Goal: Transaction & Acquisition: Download file/media

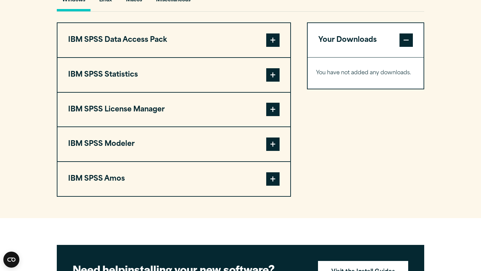
click at [275, 75] on span at bounding box center [272, 74] width 13 height 13
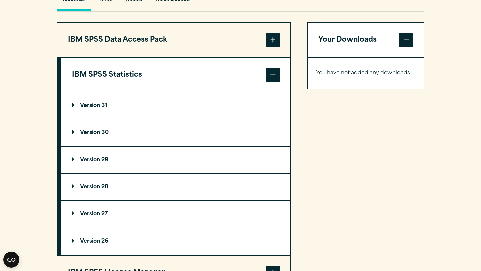
click at [208, 106] on summary "Version 31" at bounding box center [175, 105] width 229 height 27
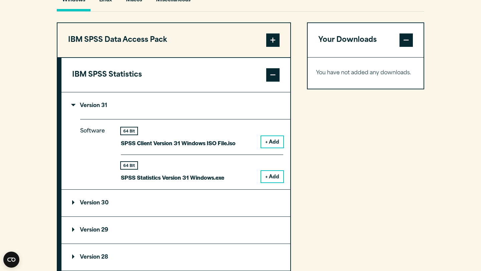
click at [274, 177] on button "+ Add" at bounding box center [272, 176] width 22 height 11
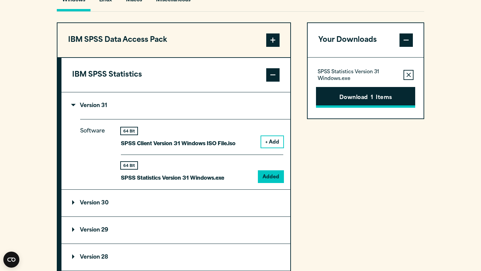
click at [364, 99] on button "Download 1 Items" at bounding box center [365, 97] width 99 height 21
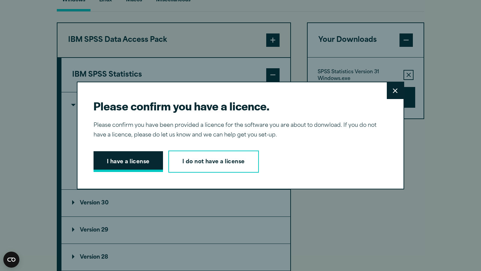
click at [138, 160] on button "I have a license" at bounding box center [128, 161] width 69 height 21
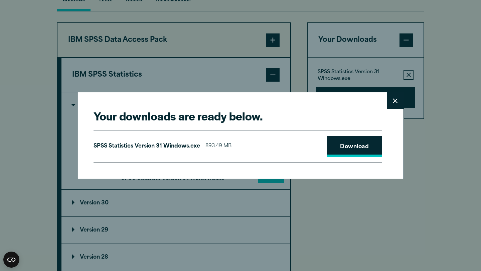
click at [371, 146] on link "Download" at bounding box center [354, 146] width 55 height 21
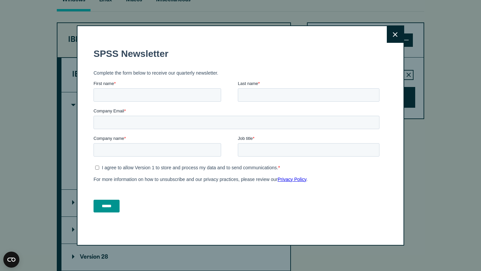
click at [395, 41] on button "Close" at bounding box center [395, 34] width 17 height 17
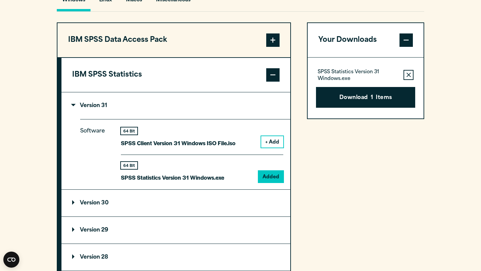
click at [358, 153] on div "Your Downloads SPSS Statistics Version 31 Windows.exe Remove this item from you…" at bounding box center [365, 225] width 117 height 407
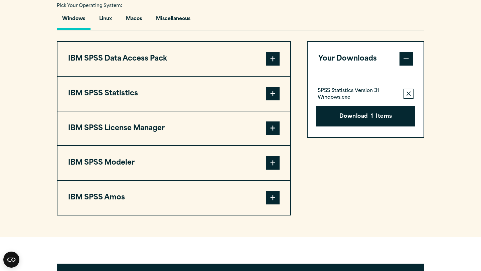
scroll to position [499, 0]
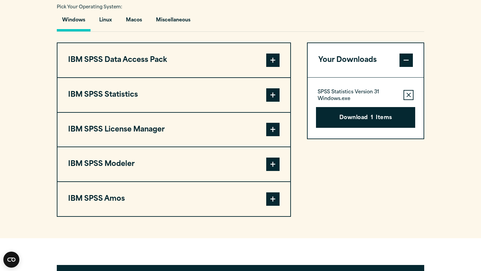
click at [270, 94] on span at bounding box center [272, 94] width 13 height 13
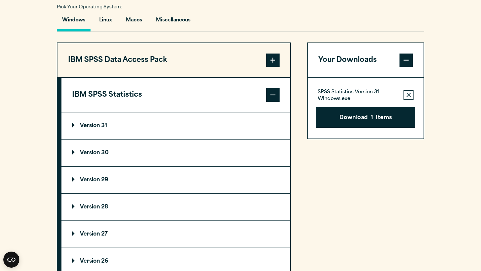
click at [262, 132] on summary "Version 31" at bounding box center [175, 125] width 229 height 27
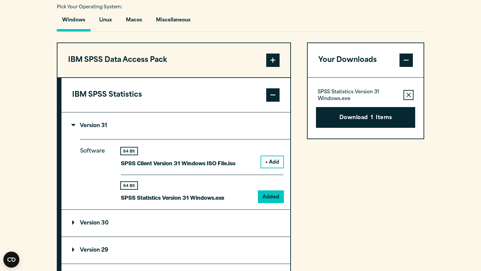
click at [412, 95] on button "Remove this item from your software download list" at bounding box center [408, 95] width 10 height 10
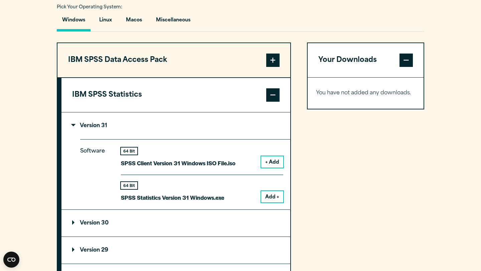
click at [277, 158] on button "+ Add" at bounding box center [272, 161] width 22 height 11
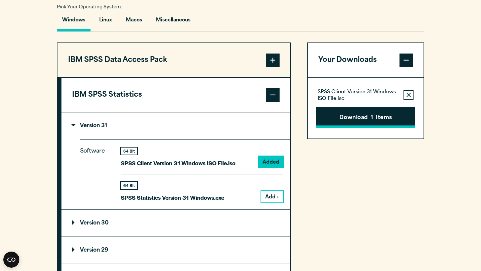
click at [378, 121] on button "Download 1 Items" at bounding box center [365, 117] width 99 height 21
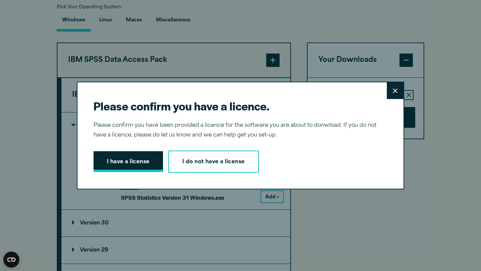
click at [136, 162] on button "I have a license" at bounding box center [128, 161] width 69 height 21
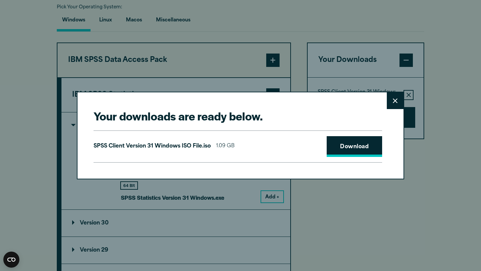
click at [365, 143] on link "Download" at bounding box center [354, 146] width 55 height 21
click at [398, 99] on button "Close" at bounding box center [395, 100] width 17 height 17
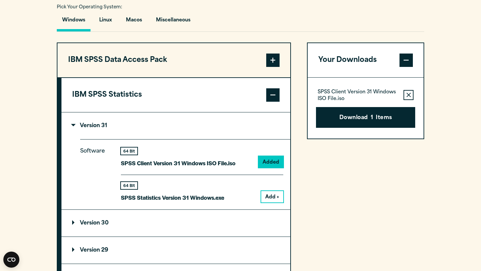
click at [473, 59] on section "Select your software downloads Use the table below to find and navigate to your…" at bounding box center [240, 194] width 481 height 552
click at [476, 102] on section "Select your software downloads Use the table below to find and navigate to your…" at bounding box center [240, 194] width 481 height 552
click at [468, 62] on section "Select your software downloads Use the table below to find and navigate to your…" at bounding box center [240, 194] width 481 height 552
click at [336, 32] on div "Windows Linux Macos Miscellaneous" at bounding box center [240, 21] width 367 height 19
click at [409, 96] on icon "button" at bounding box center [408, 95] width 4 height 4
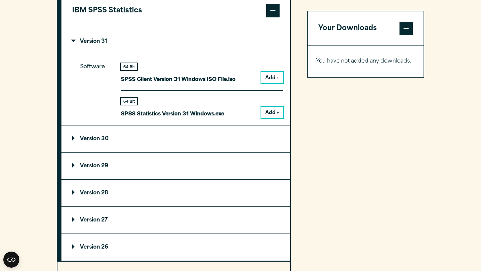
scroll to position [583, 0]
click at [69, 39] on summary "Version 31" at bounding box center [175, 41] width 229 height 27
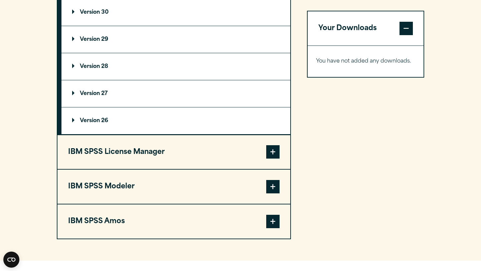
scroll to position [636, 0]
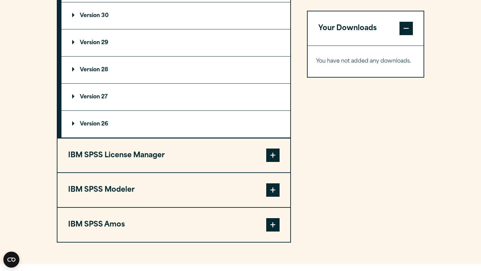
click at [100, 45] on p "Version 29" at bounding box center [90, 42] width 36 height 5
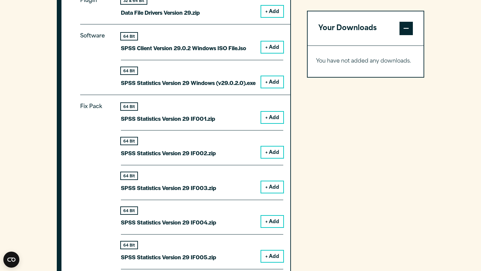
scroll to position [702, 0]
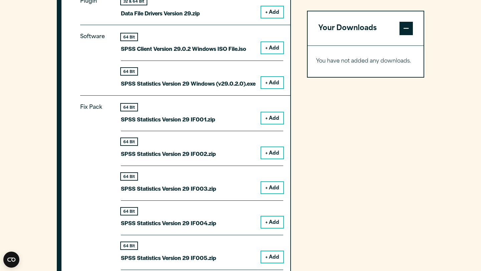
click at [274, 44] on button "+ Add" at bounding box center [272, 47] width 22 height 11
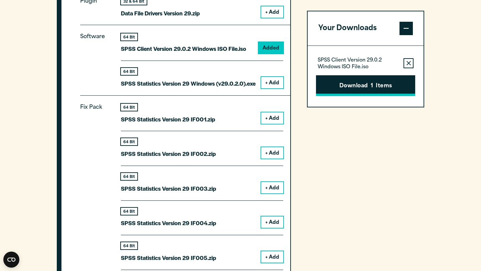
click at [376, 84] on button "Download 1 Items" at bounding box center [365, 85] width 99 height 21
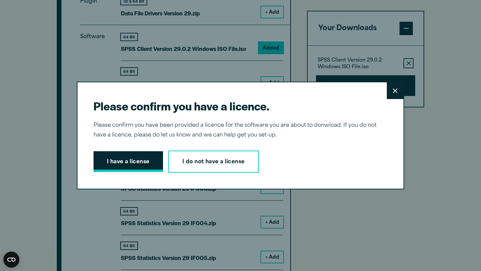
click at [130, 159] on button "I have a license" at bounding box center [128, 161] width 69 height 21
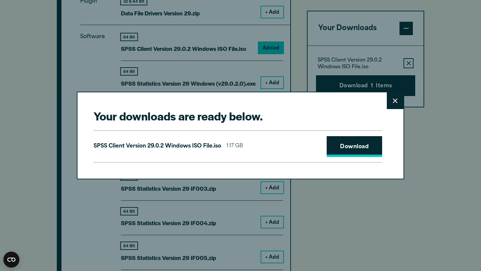
click at [362, 140] on link "Download" at bounding box center [354, 146] width 55 height 21
click at [397, 102] on icon at bounding box center [395, 100] width 5 height 5
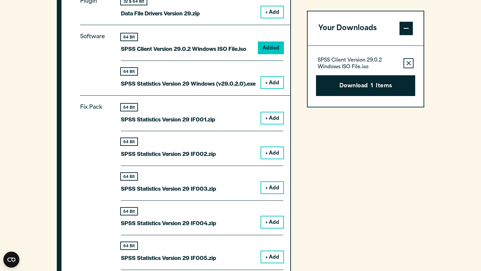
click at [395, 97] on div "Your downloads are ready below. Close SPSS Client Version 29.0.2 Windows ISO Fi…" at bounding box center [240, 135] width 481 height 271
